Goal: Information Seeking & Learning: Check status

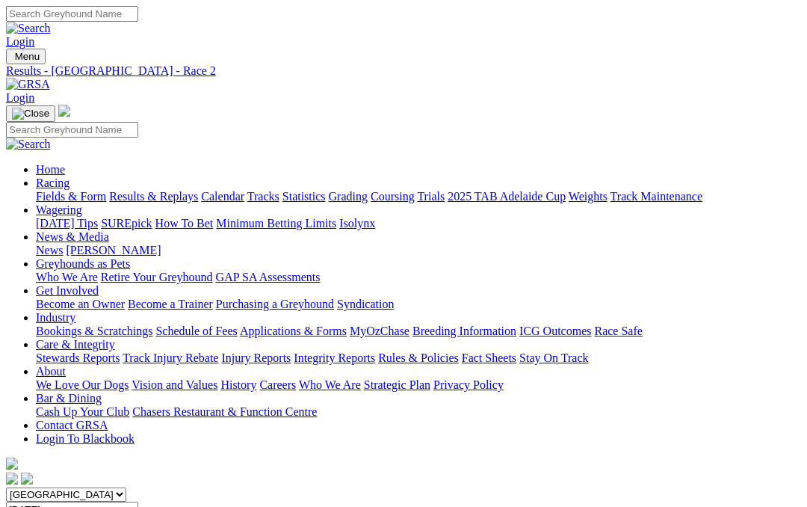
click at [198, 190] on link "Results & Replays" at bounding box center [153, 196] width 89 height 13
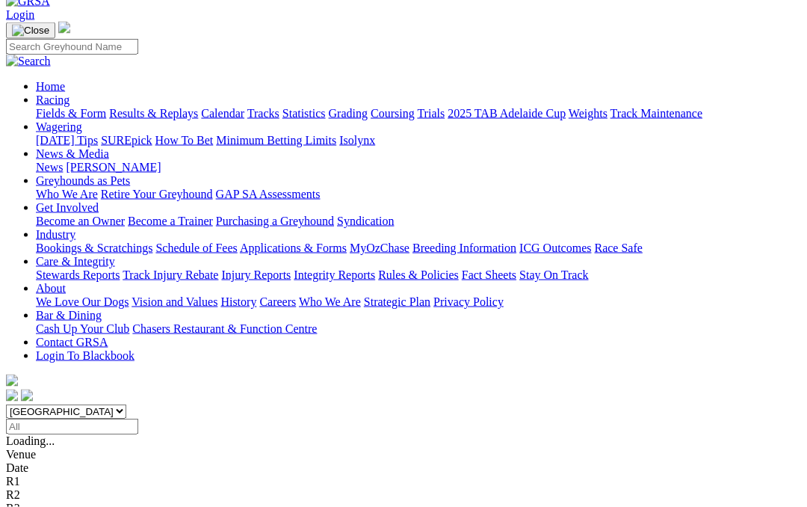
scroll to position [84, 0]
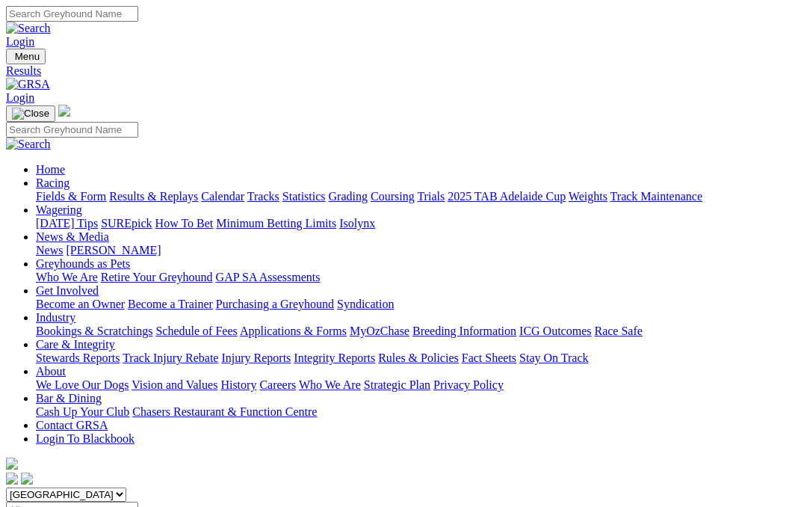
scroll to position [149, 0]
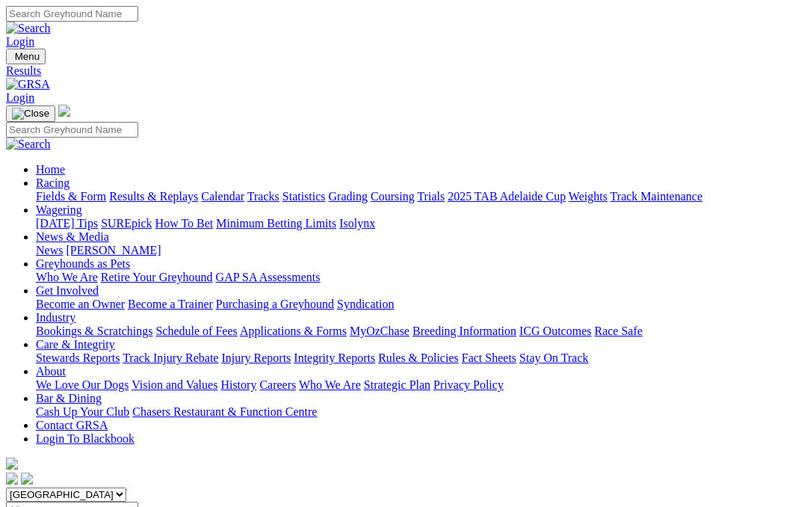
scroll to position [149, 0]
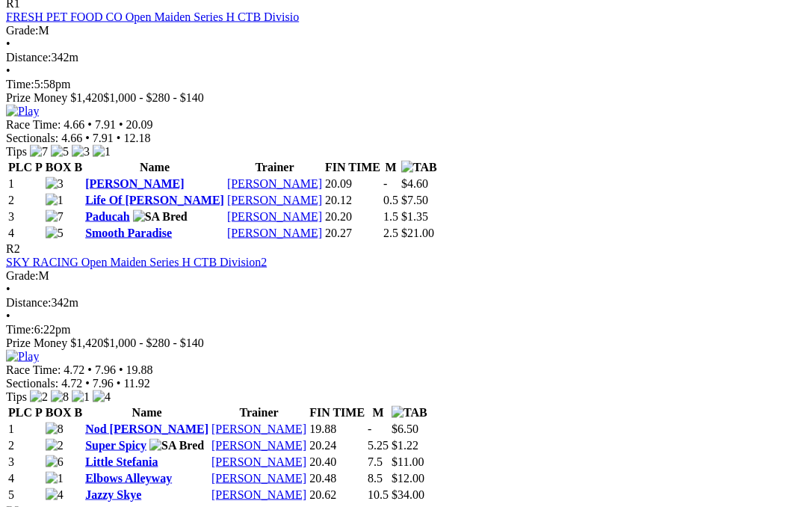
scroll to position [716, 0]
